Goal: Information Seeking & Learning: Learn about a topic

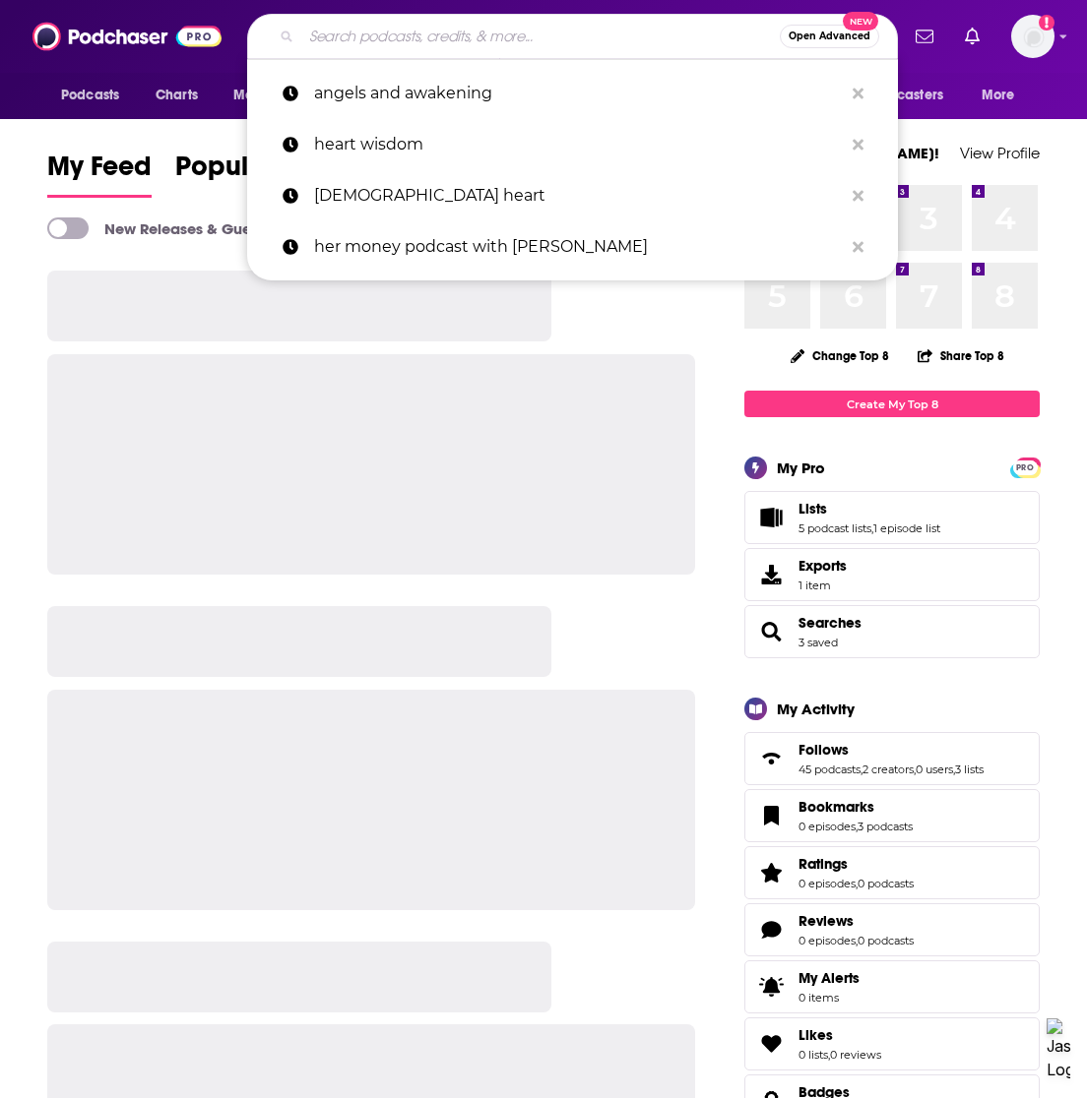
click at [374, 36] on input "Search podcasts, credits, & more..." at bounding box center [540, 36] width 478 height 31
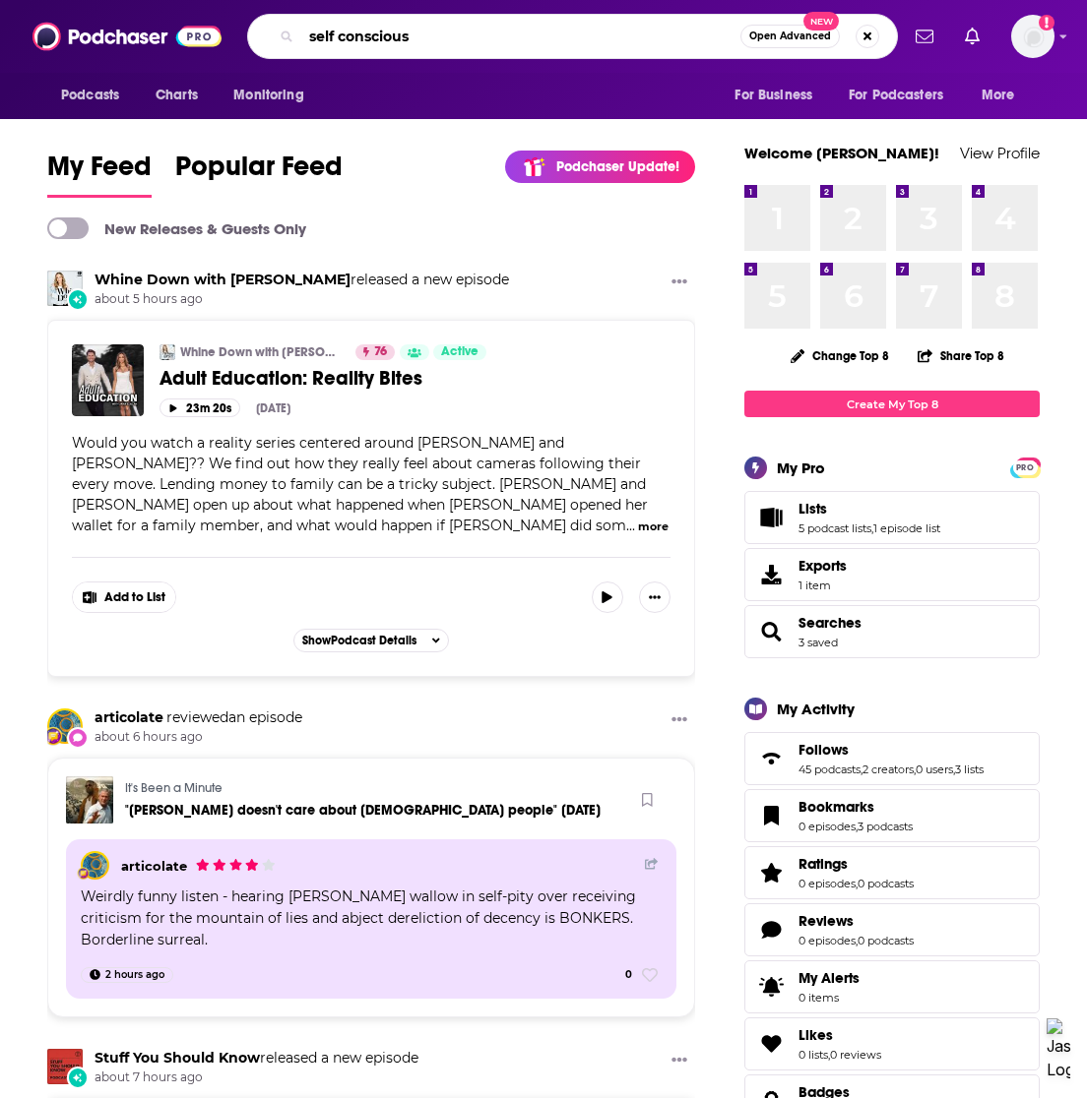
type input "self conscious"
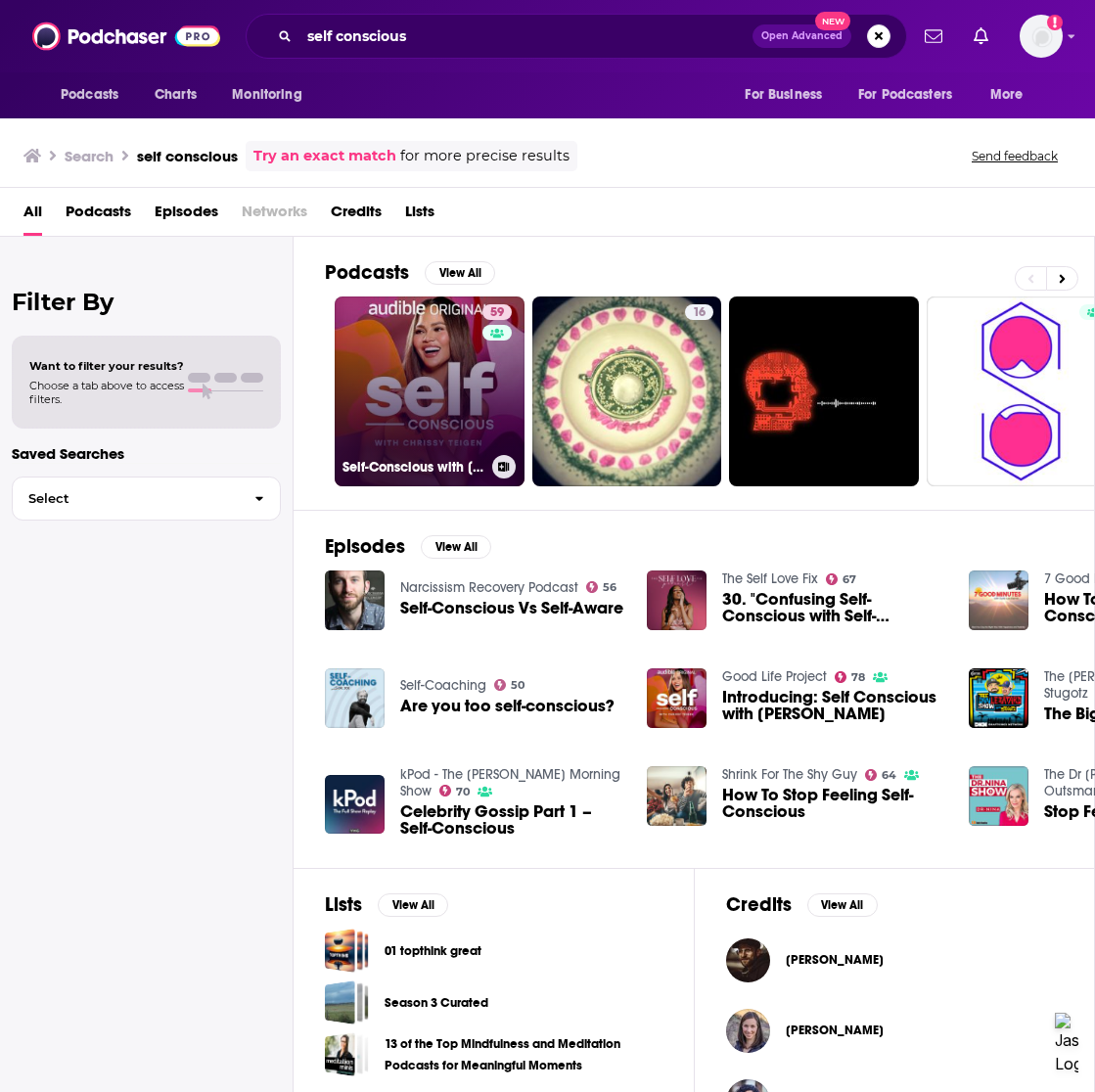
click at [413, 410] on link "59 Self-Conscious with [PERSON_NAME]" at bounding box center [430, 391] width 190 height 190
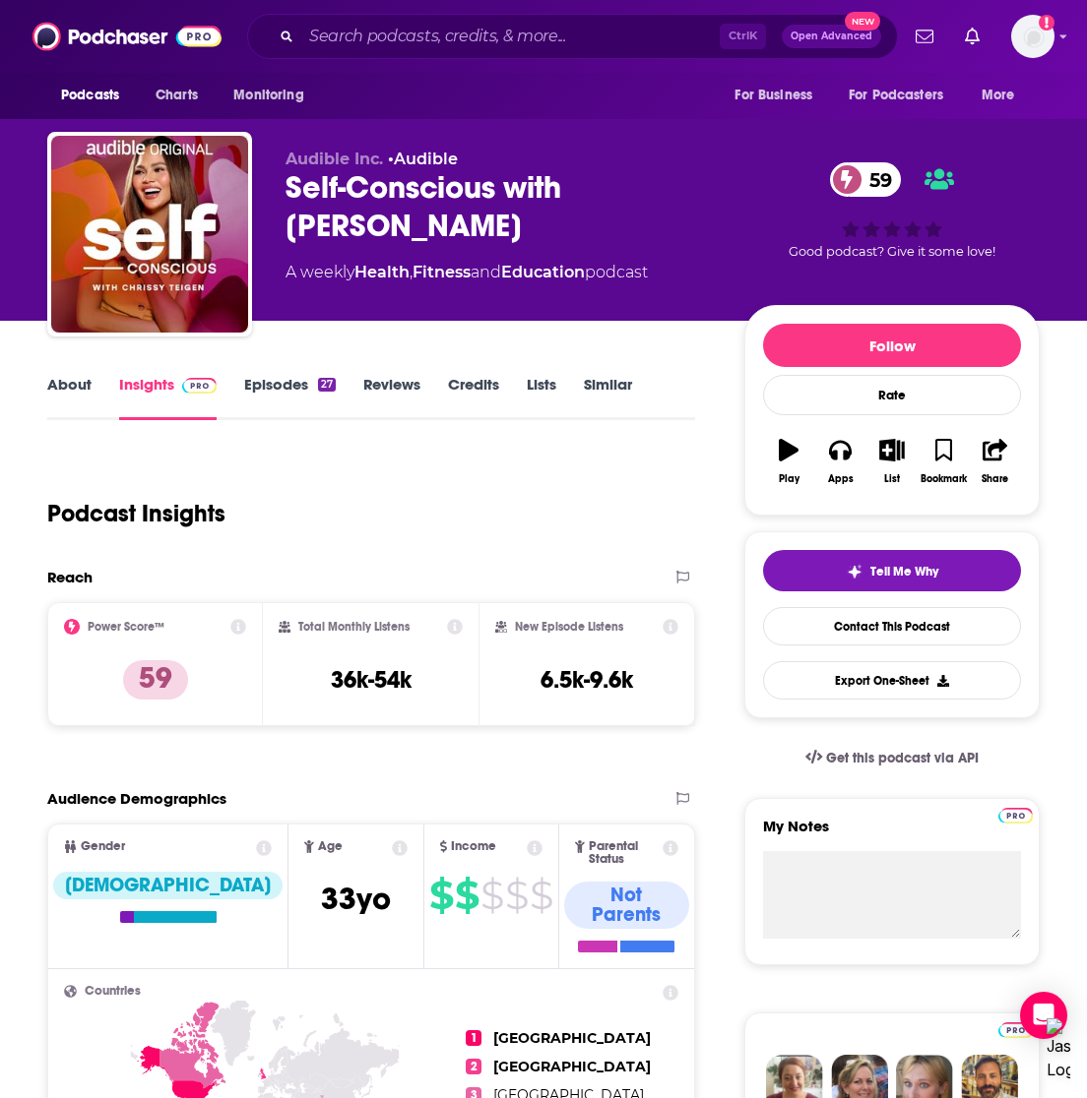
click at [272, 380] on link "Episodes 27" at bounding box center [290, 397] width 92 height 45
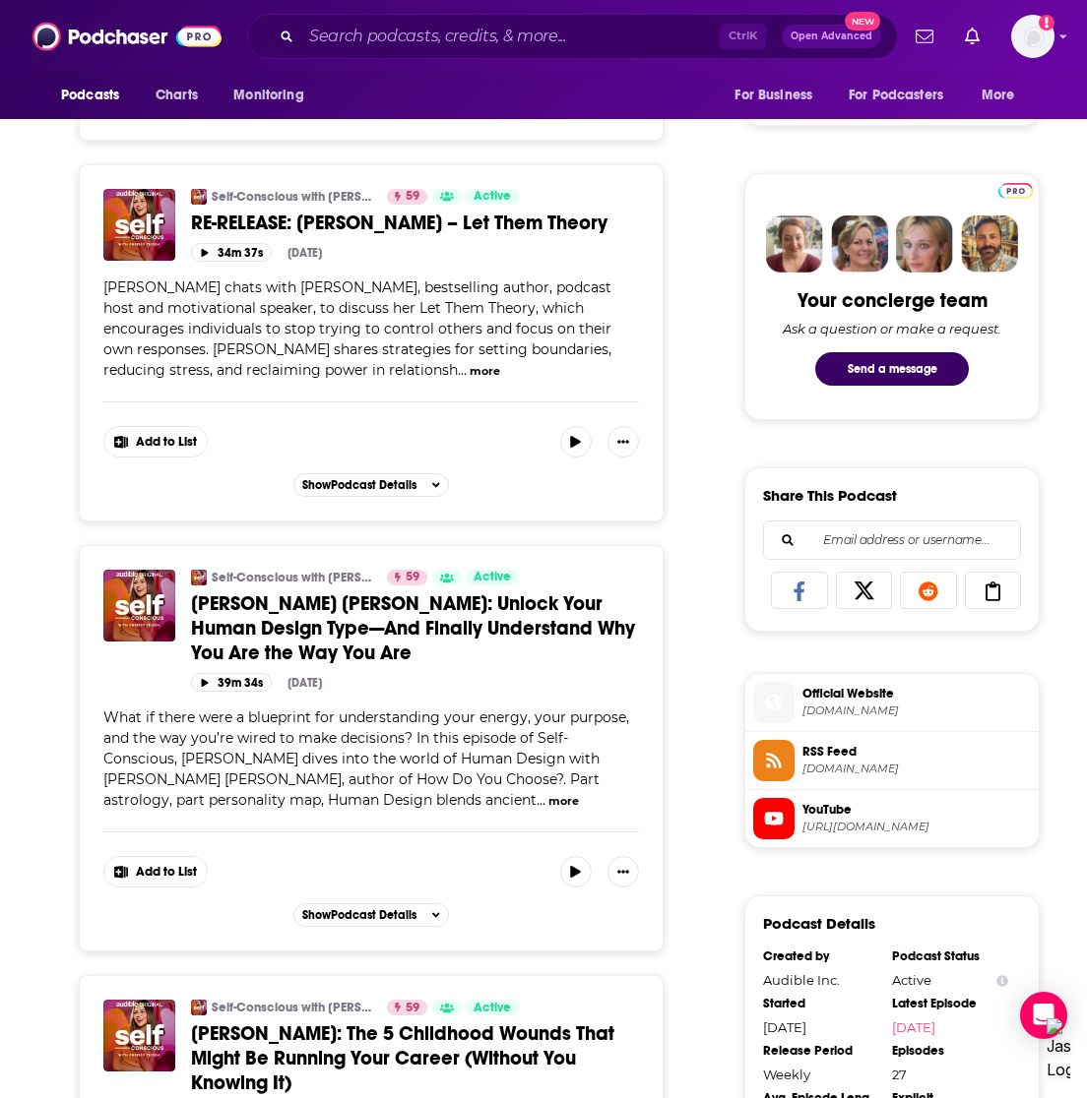
scroll to position [886, 0]
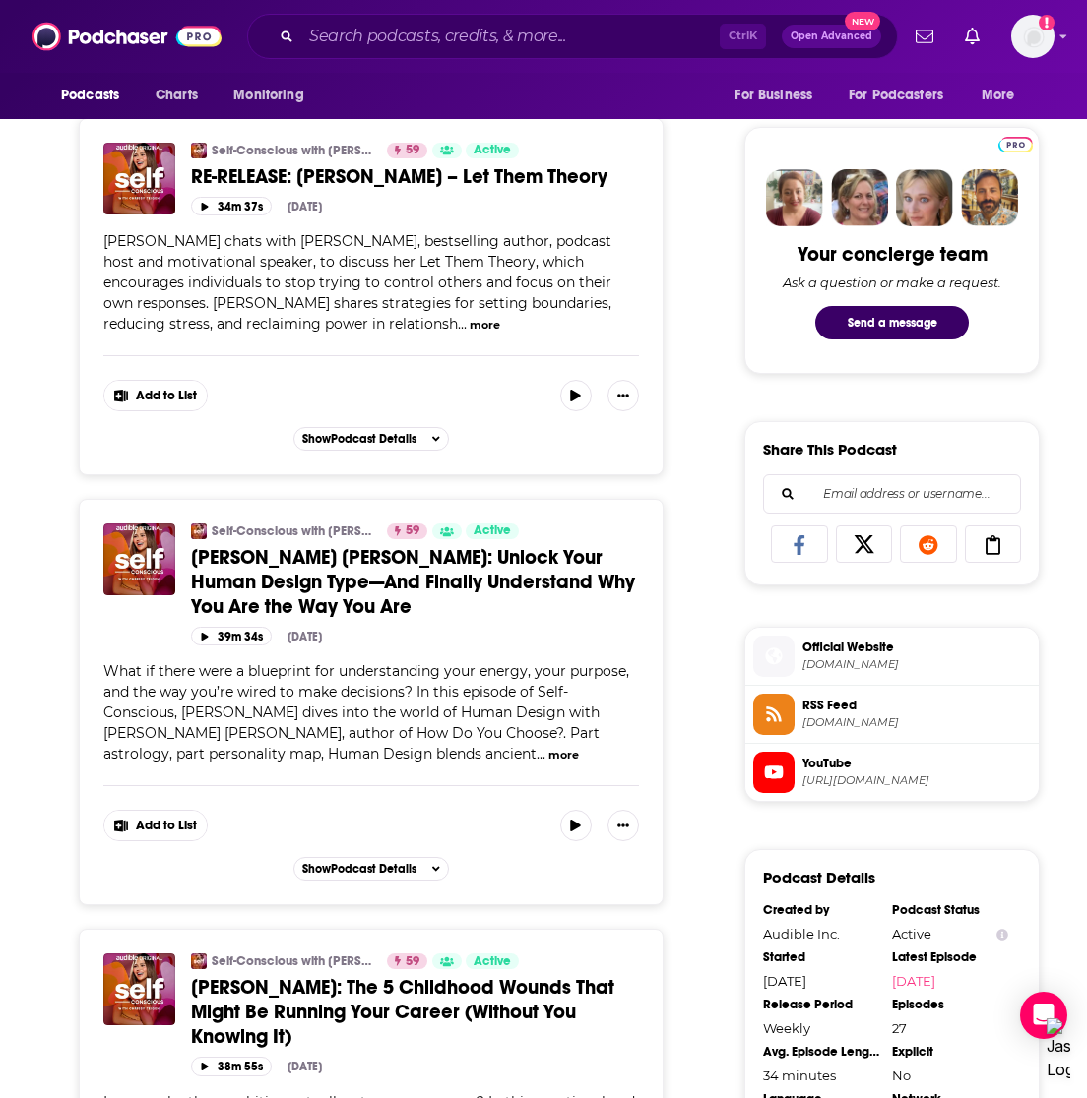
click at [359, 551] on span "[PERSON_NAME] [PERSON_NAME]: Unlock Your Human Design Type—And Finally Understa…" at bounding box center [413, 582] width 444 height 74
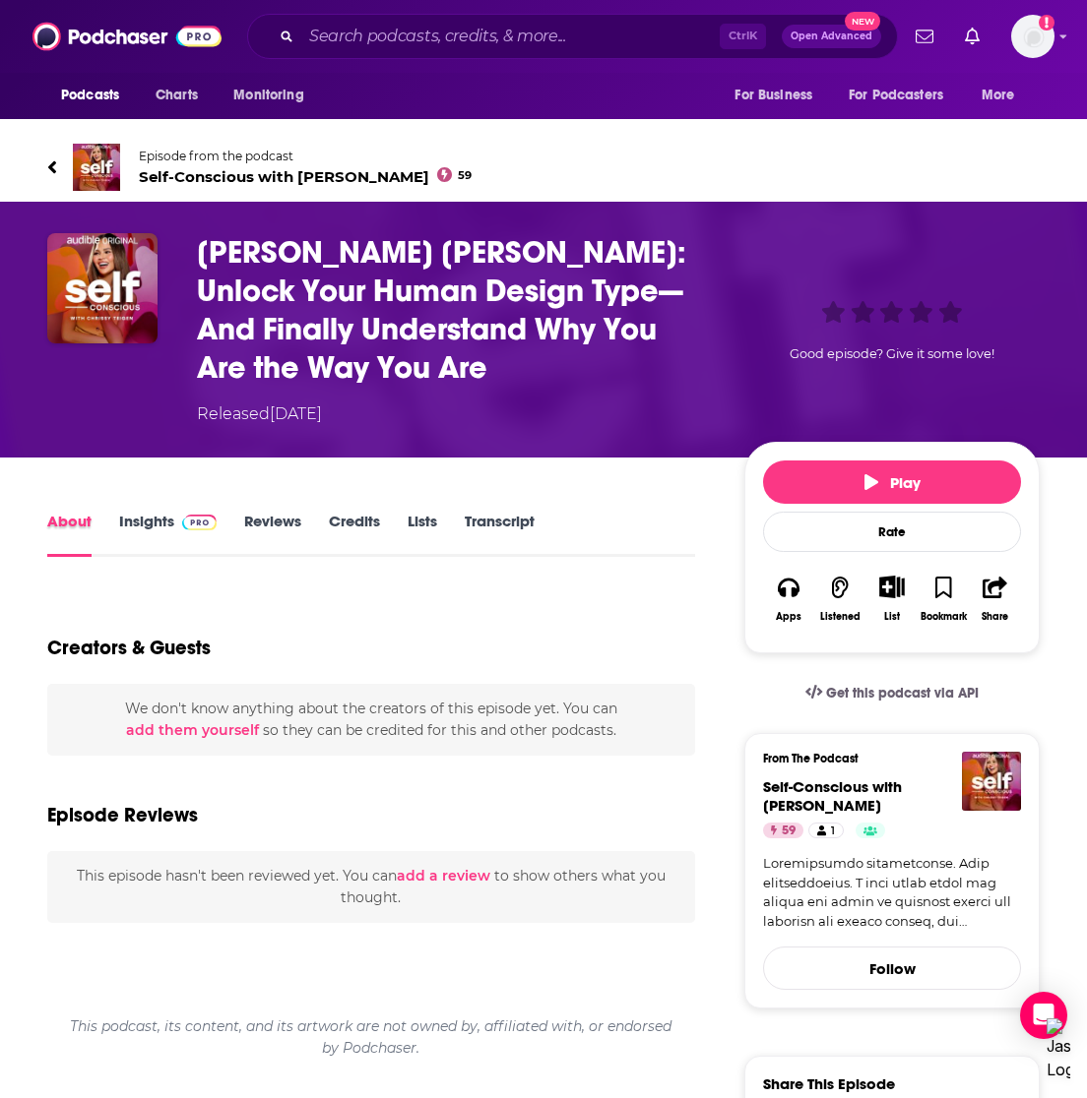
click at [112, 514] on div "About" at bounding box center [83, 534] width 72 height 45
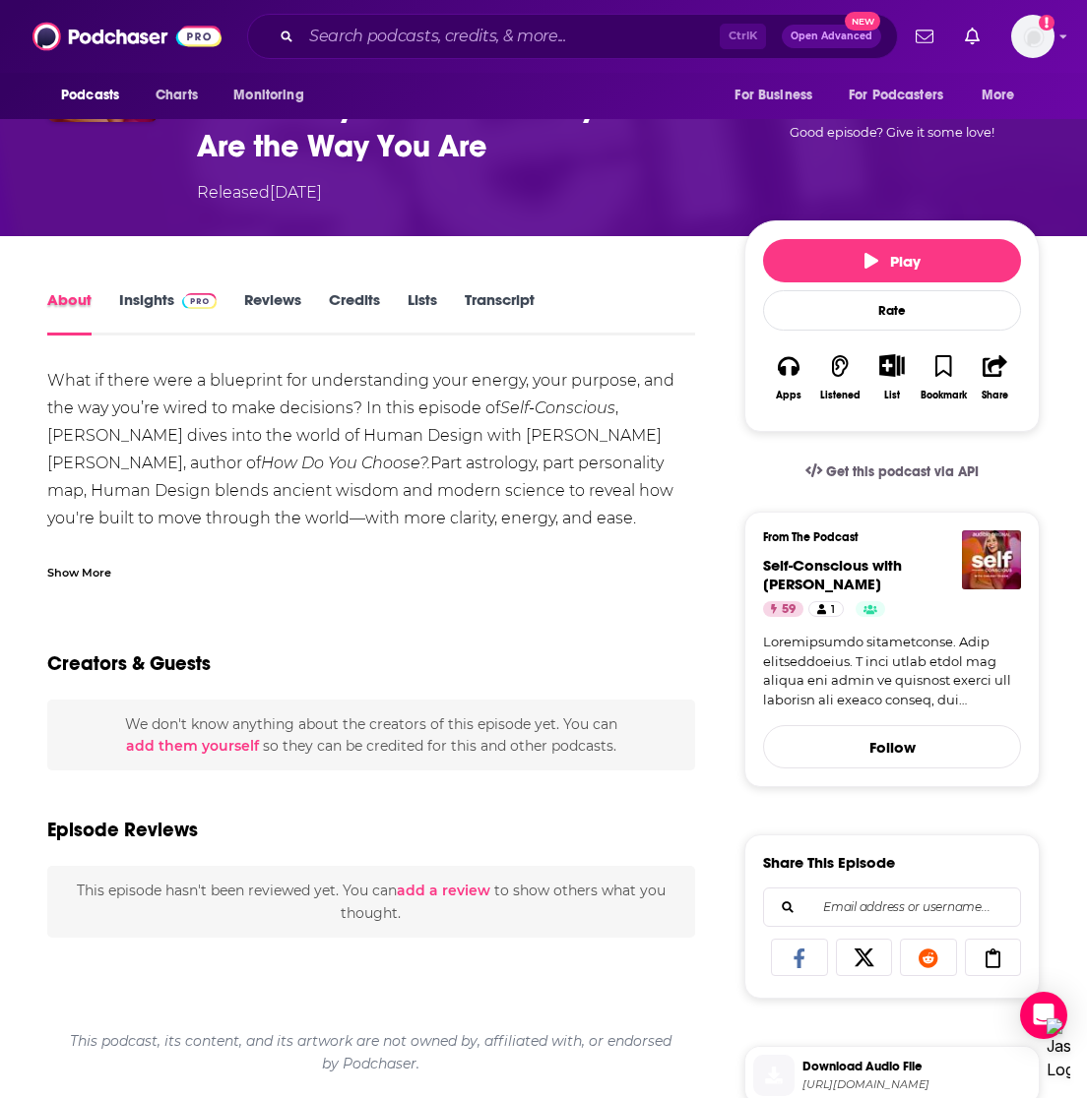
scroll to position [295, 0]
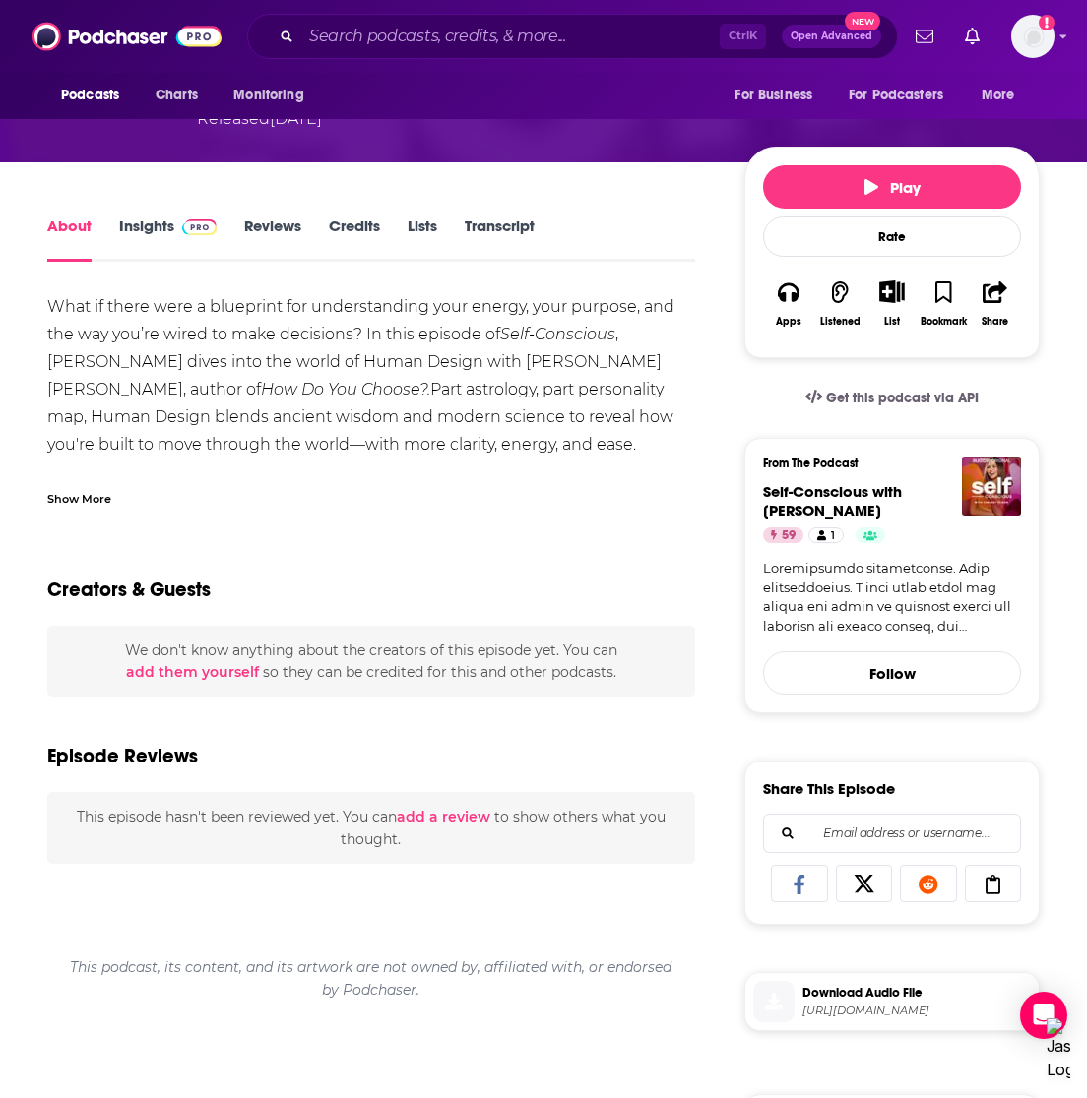
click at [154, 236] on link "Insights" at bounding box center [167, 239] width 97 height 45
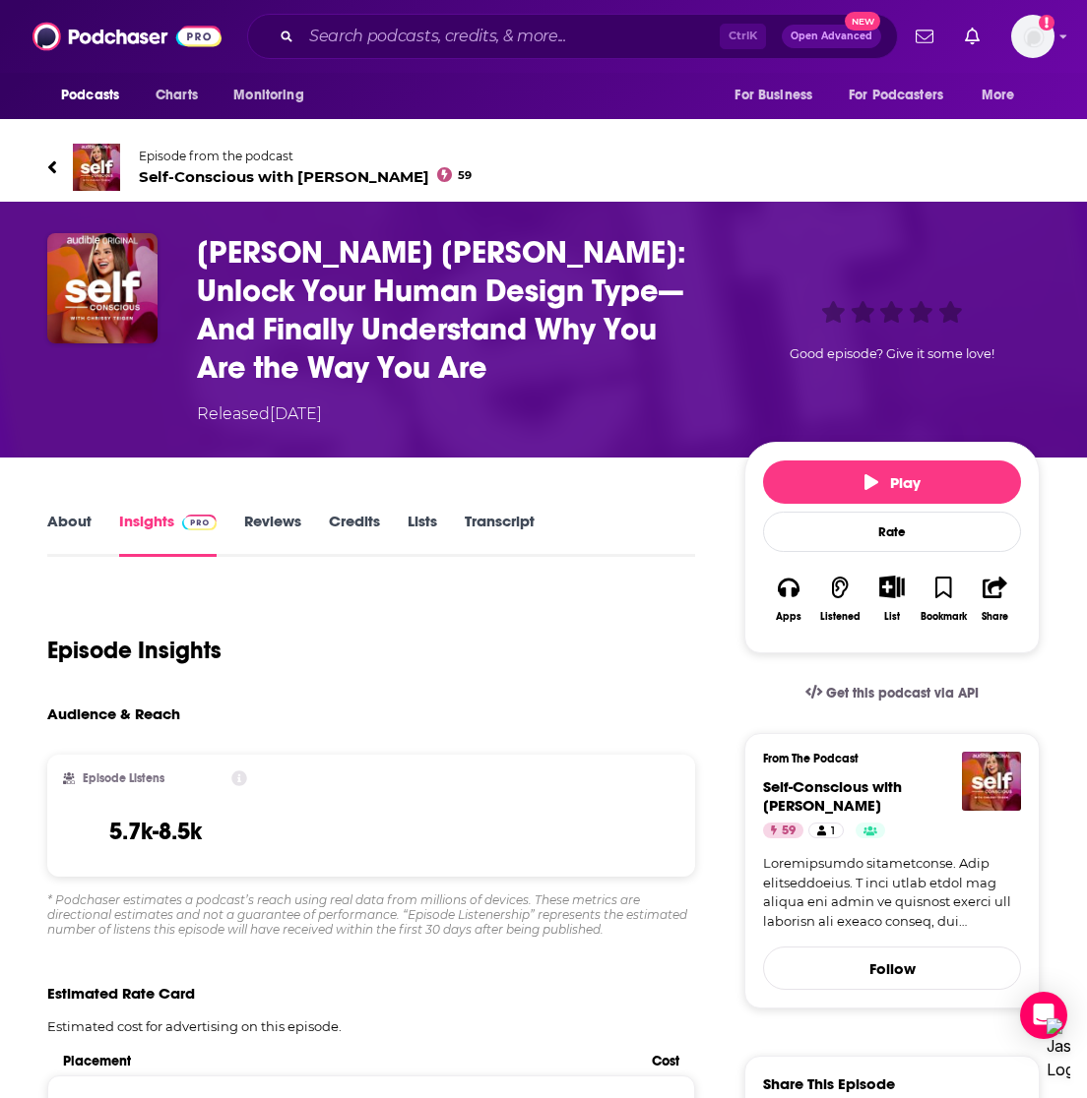
click at [268, 535] on link "Reviews" at bounding box center [272, 534] width 57 height 45
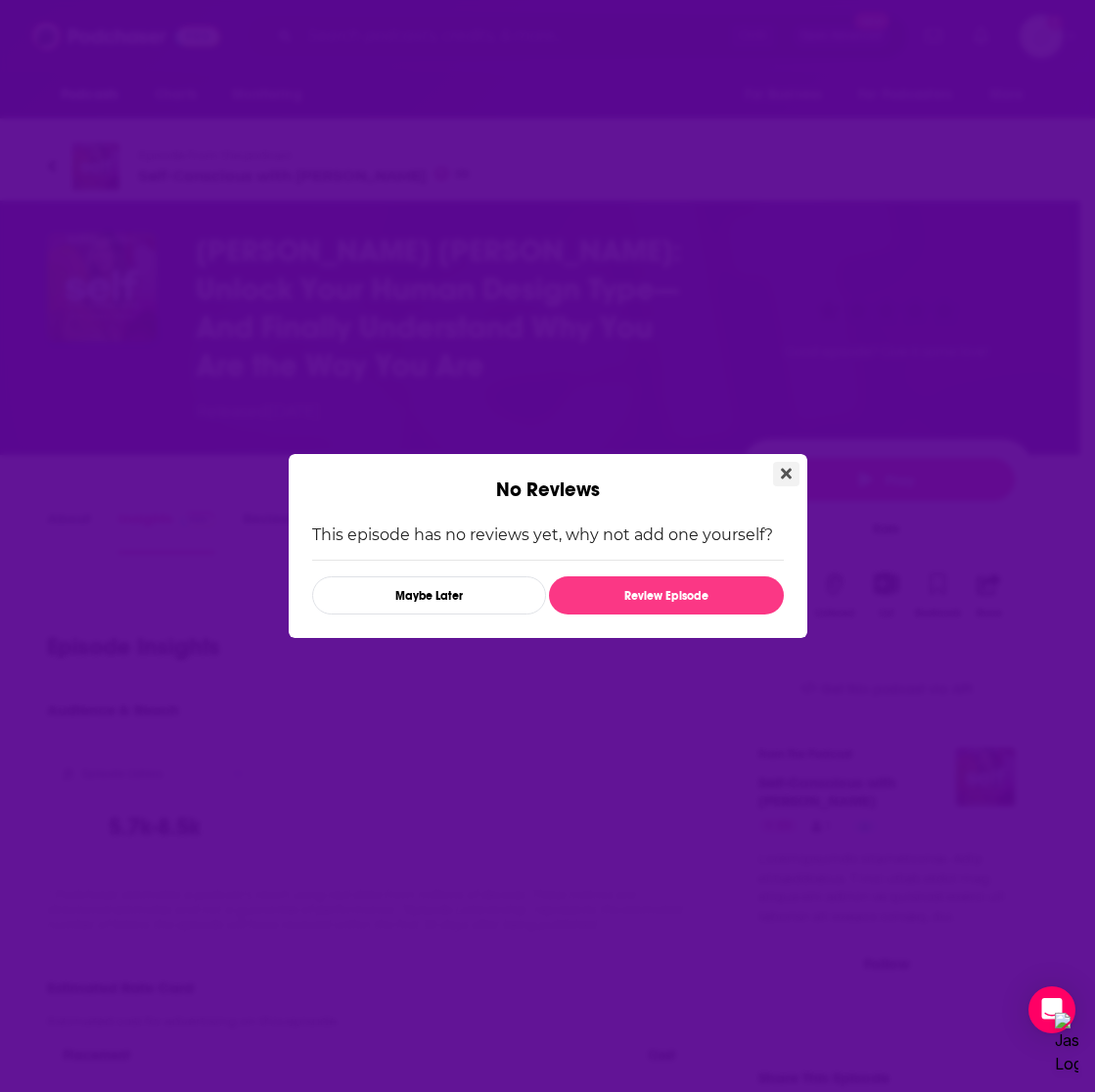
click at [779, 484] on button "Close" at bounding box center [787, 474] width 27 height 25
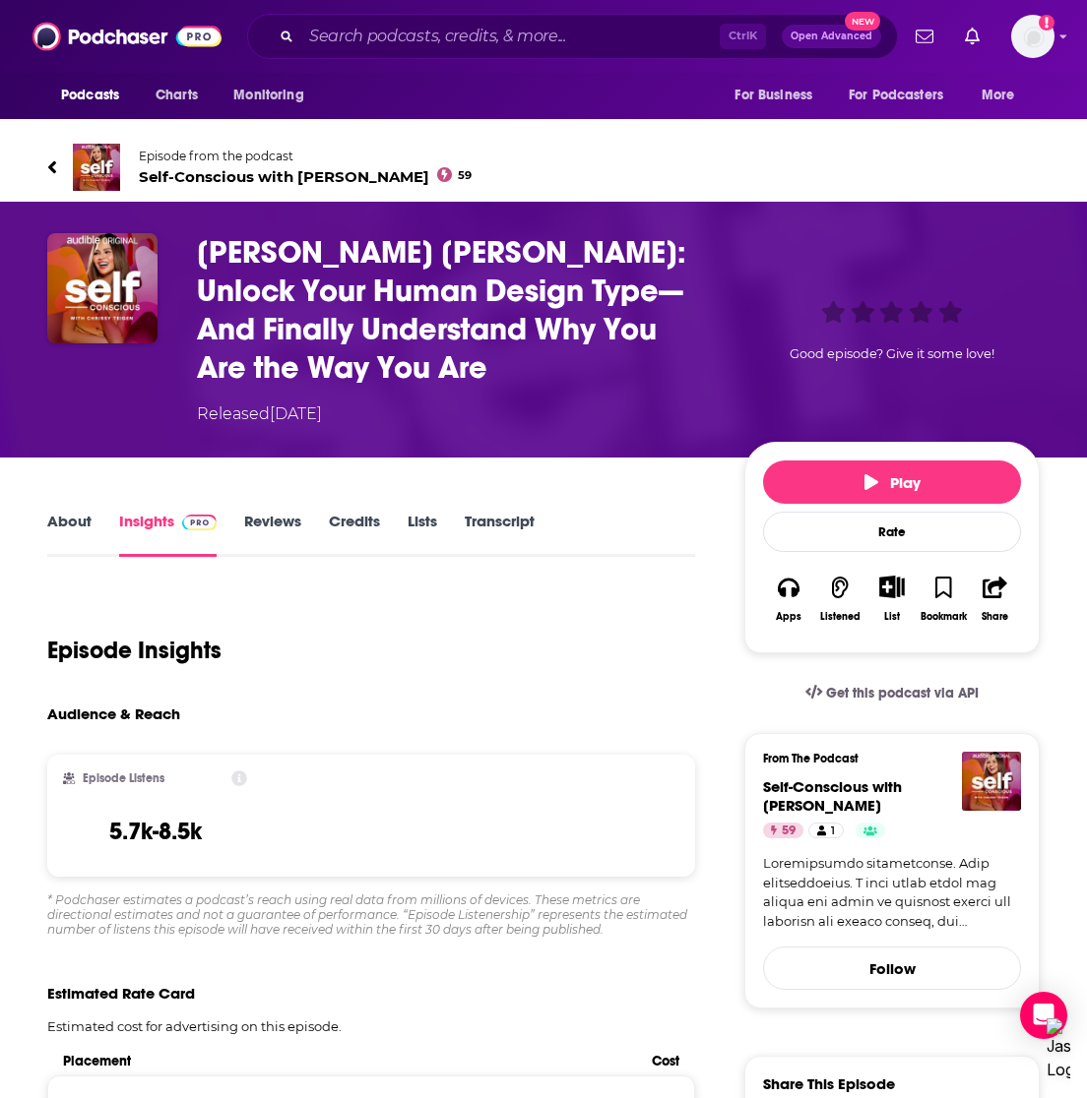
click at [348, 531] on link "Credits" at bounding box center [354, 534] width 51 height 45
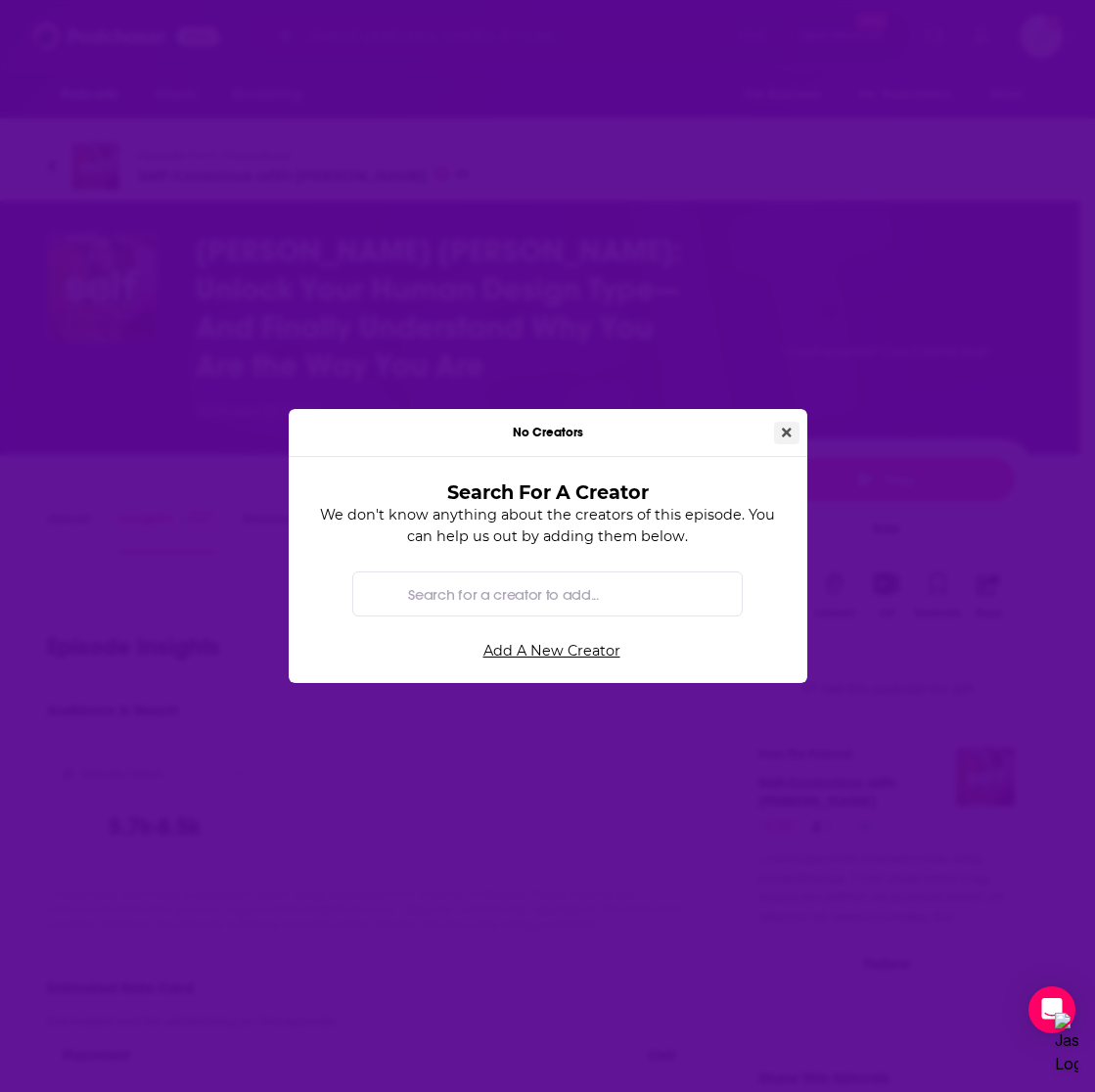
click at [786, 427] on icon "Close" at bounding box center [787, 433] width 10 height 14
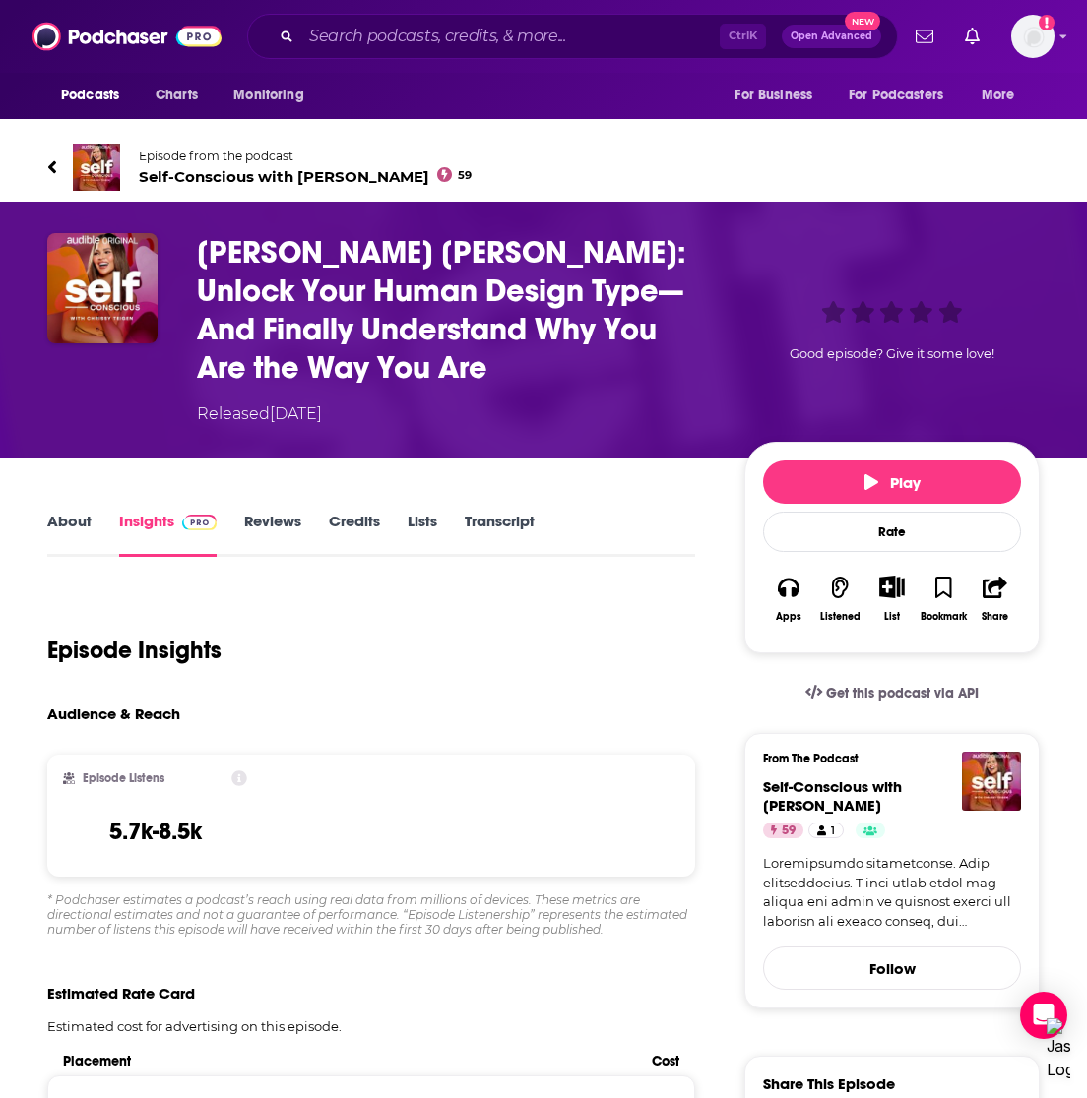
click at [340, 517] on link "Credits" at bounding box center [354, 534] width 51 height 45
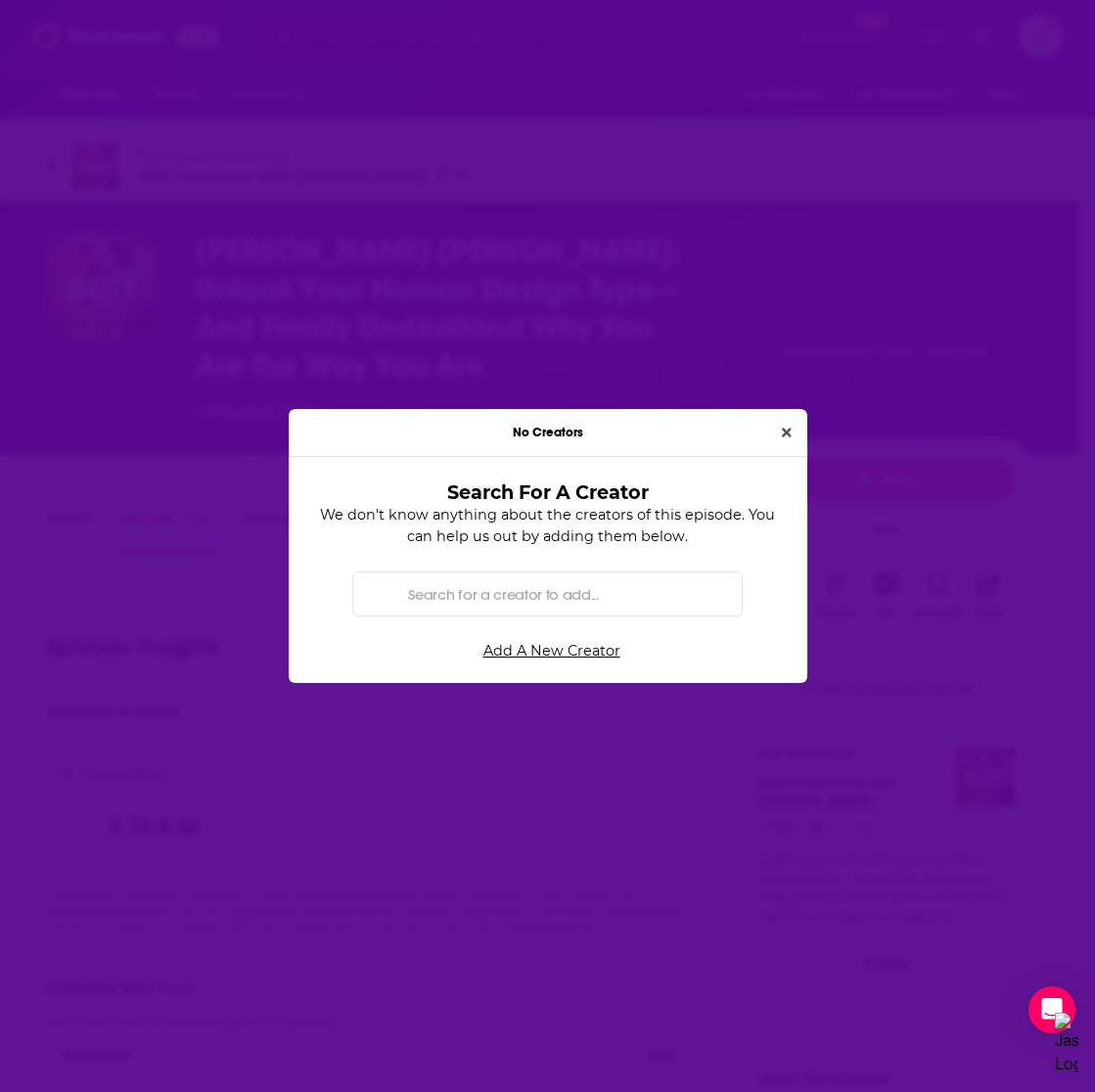
click at [797, 419] on div "No Creators" at bounding box center [548, 433] width 519 height 48
click at [808, 423] on div "No Creators Search For A Creator We don't know anything about the creators of t…" at bounding box center [547, 546] width 1095 height 1092
click at [789, 430] on icon "Close" at bounding box center [787, 433] width 10 height 10
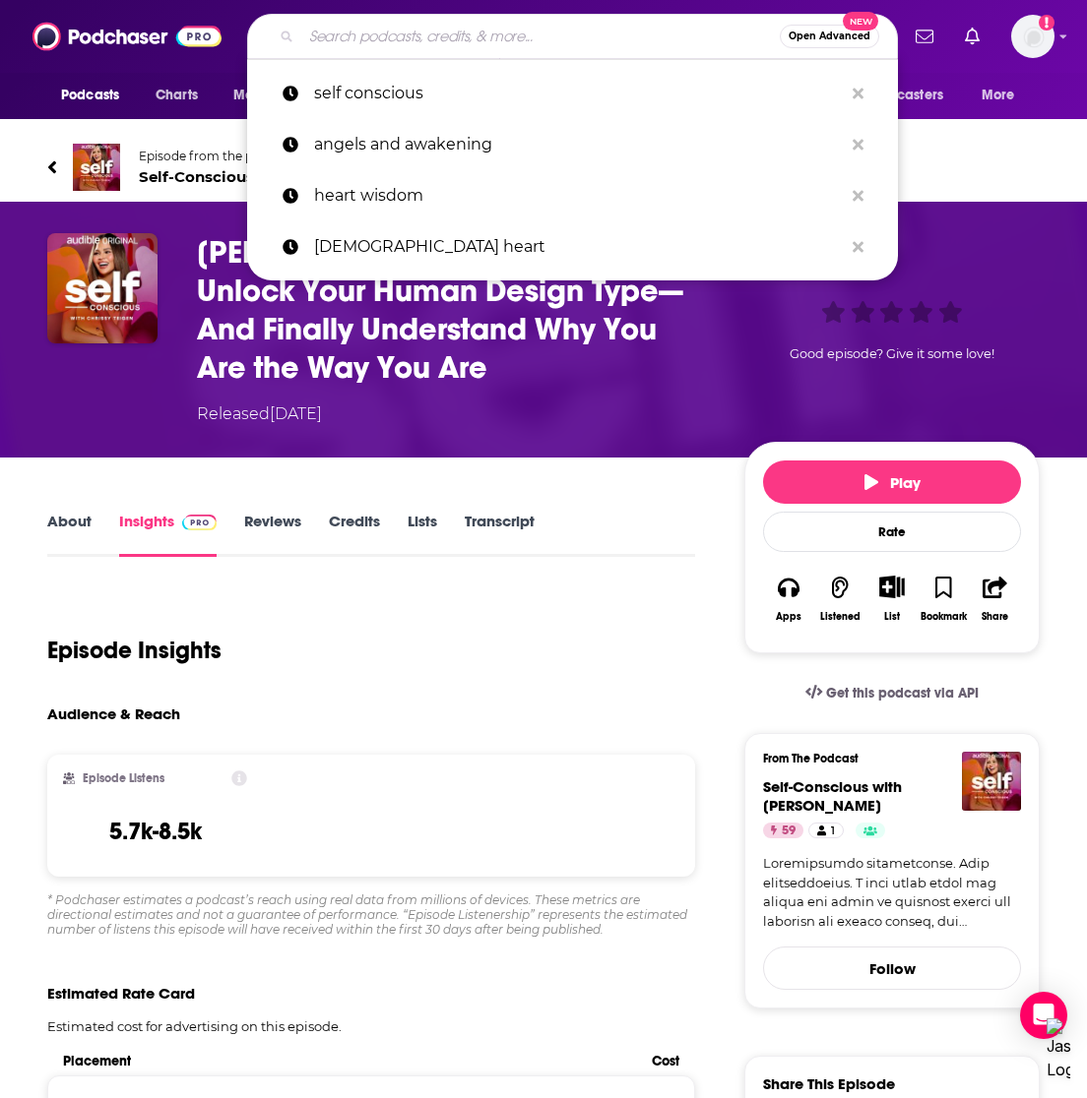
click at [365, 25] on input "Search podcasts, credits, & more..." at bounding box center [540, 36] width 478 height 31
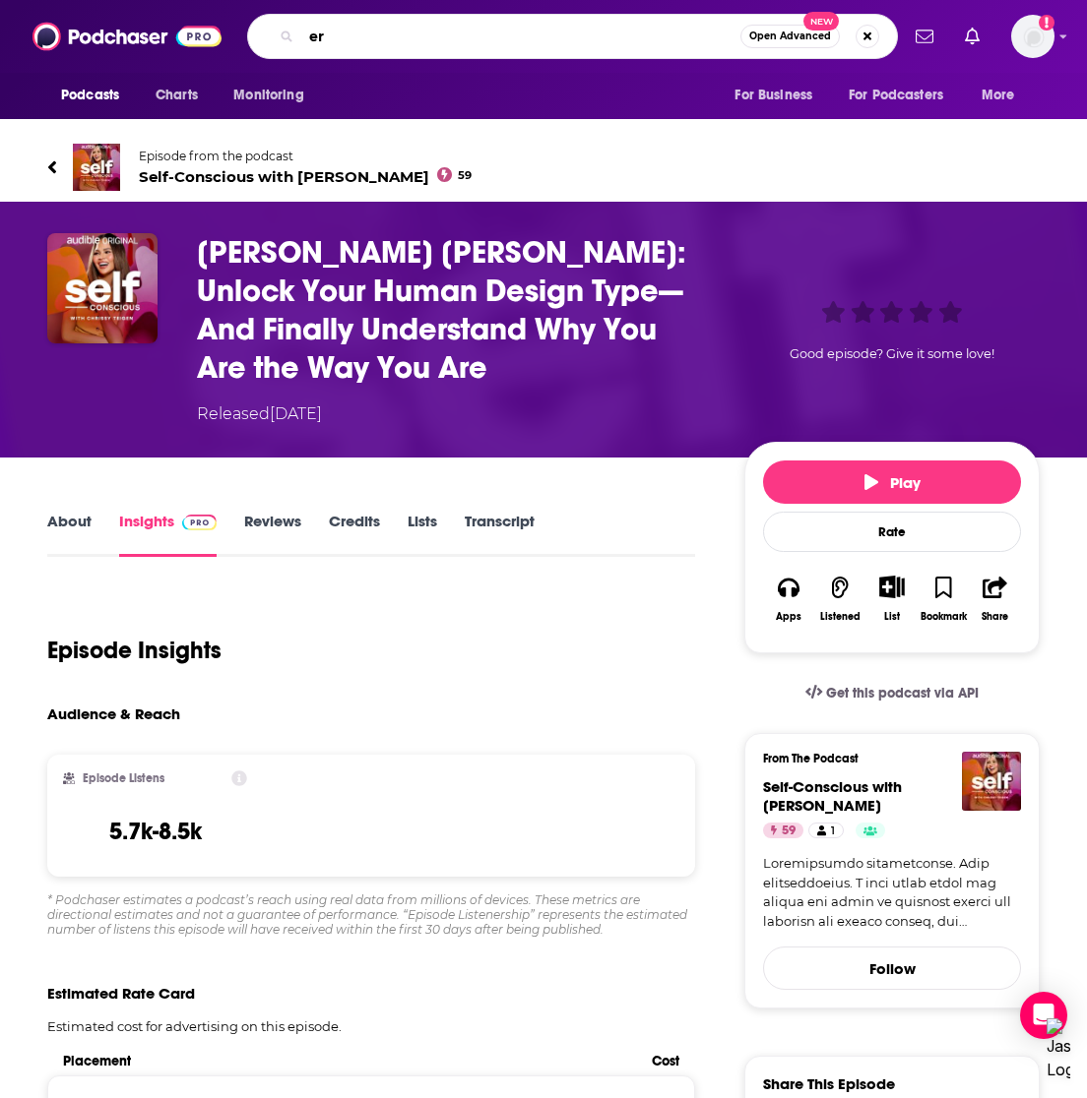
type input "e"
